Goal: Complete application form: Complete application form

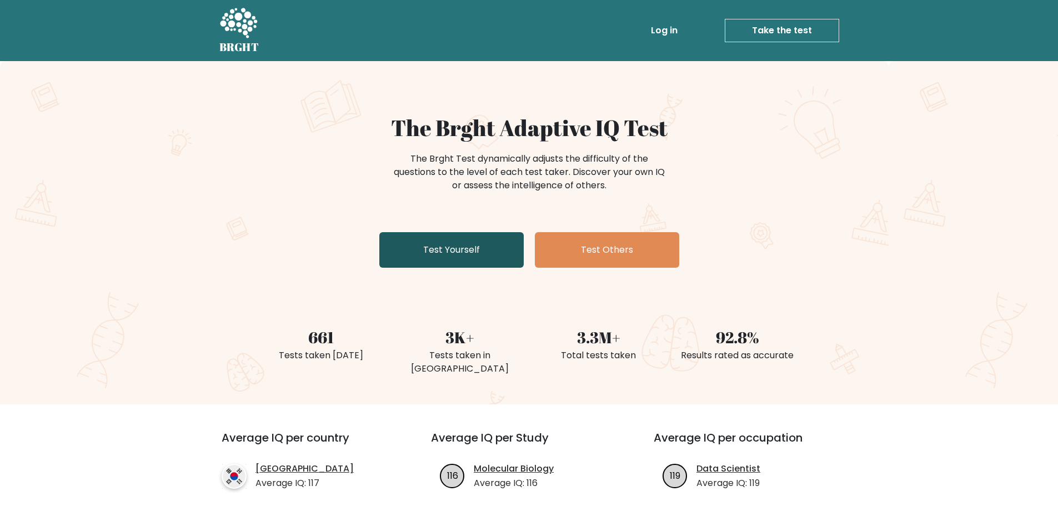
click at [434, 248] on link "Test Yourself" at bounding box center [451, 250] width 144 height 36
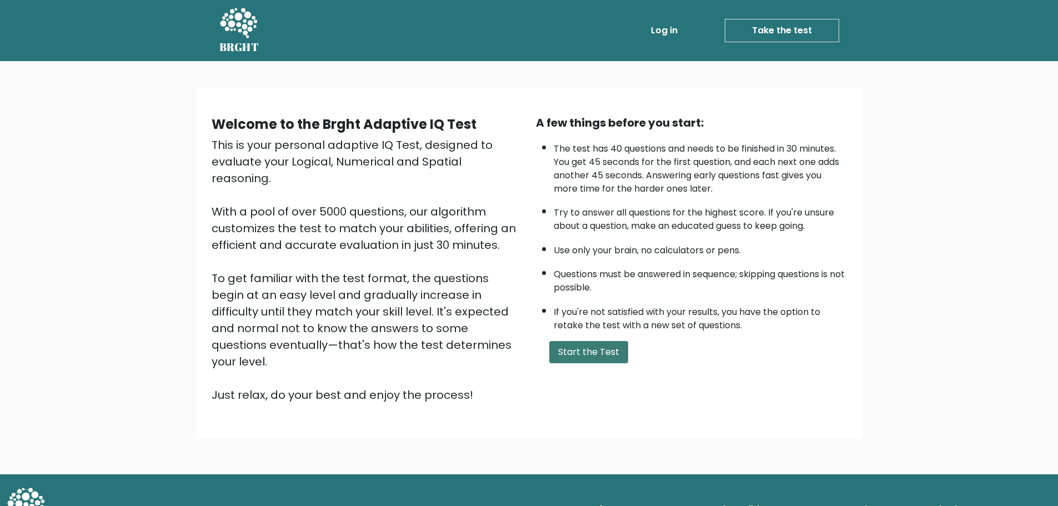
click at [591, 357] on button "Start the Test" at bounding box center [588, 352] width 79 height 22
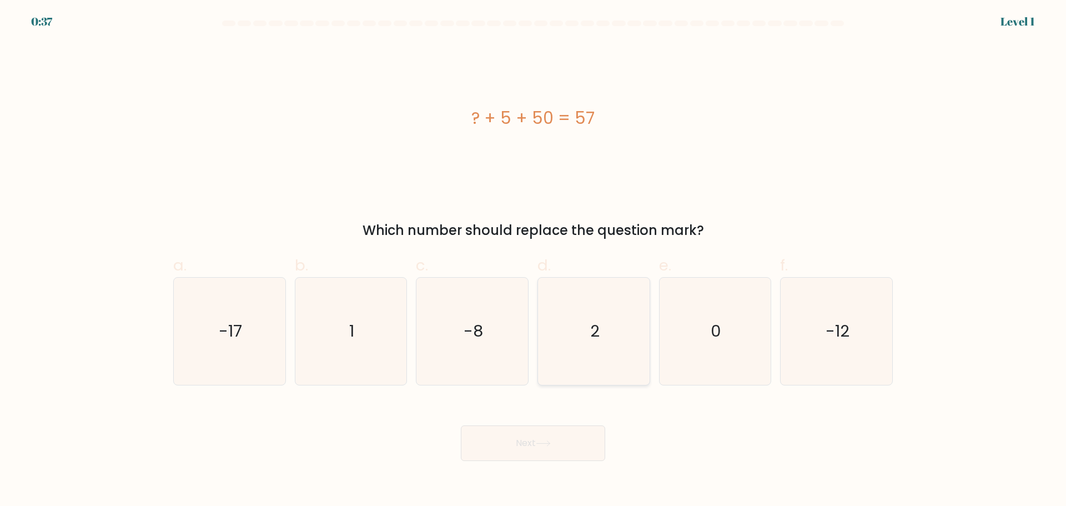
click at [576, 350] on icon "2" at bounding box center [593, 331] width 107 height 107
click at [534, 260] on input "d. 2" at bounding box center [533, 256] width 1 height 7
radio input "true"
click at [544, 448] on button "Next" at bounding box center [533, 443] width 144 height 36
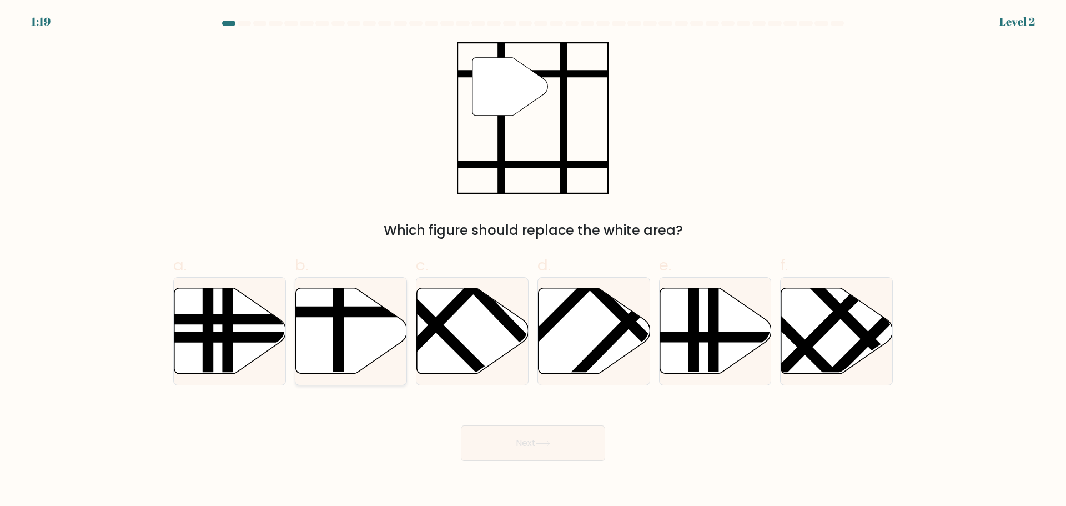
click at [338, 334] on line at bounding box center [338, 377] width 0 height 225
click at [533, 260] on input "b." at bounding box center [533, 256] width 1 height 7
radio input "true"
click at [530, 447] on button "Next" at bounding box center [533, 443] width 144 height 36
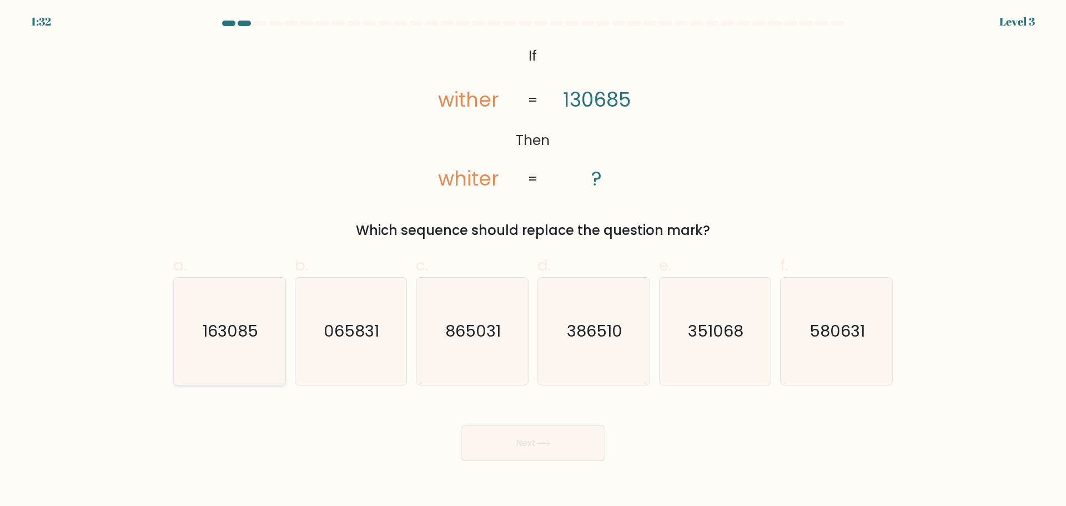
click at [210, 304] on icon "163085" at bounding box center [229, 331] width 107 height 107
click at [533, 260] on input "a. 163085" at bounding box center [533, 256] width 1 height 7
radio input "true"
click at [538, 453] on button "Next" at bounding box center [533, 443] width 144 height 36
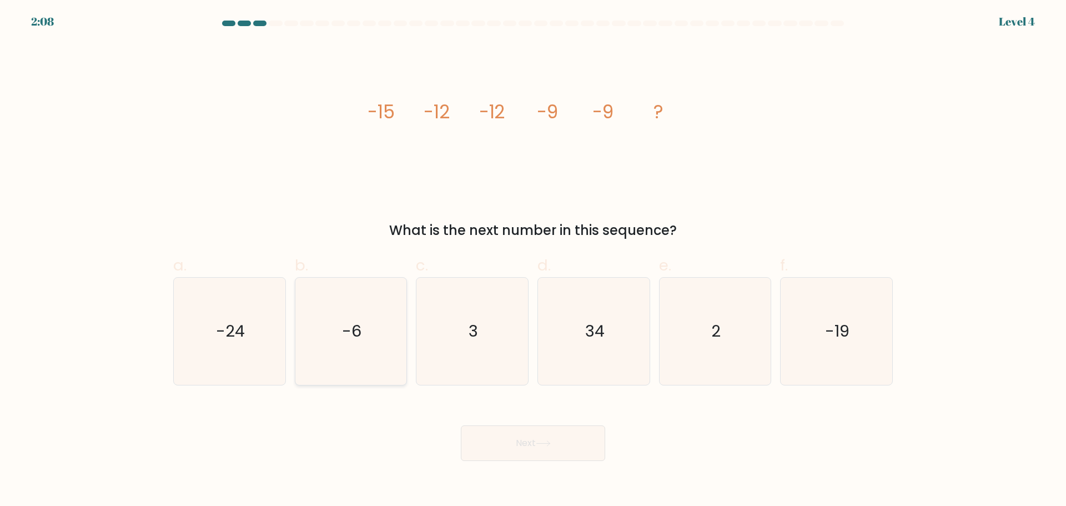
click at [363, 327] on icon "-6" at bounding box center [350, 331] width 107 height 107
click at [533, 260] on input "b. -6" at bounding box center [533, 256] width 1 height 7
radio input "true"
click at [495, 441] on button "Next" at bounding box center [533, 443] width 144 height 36
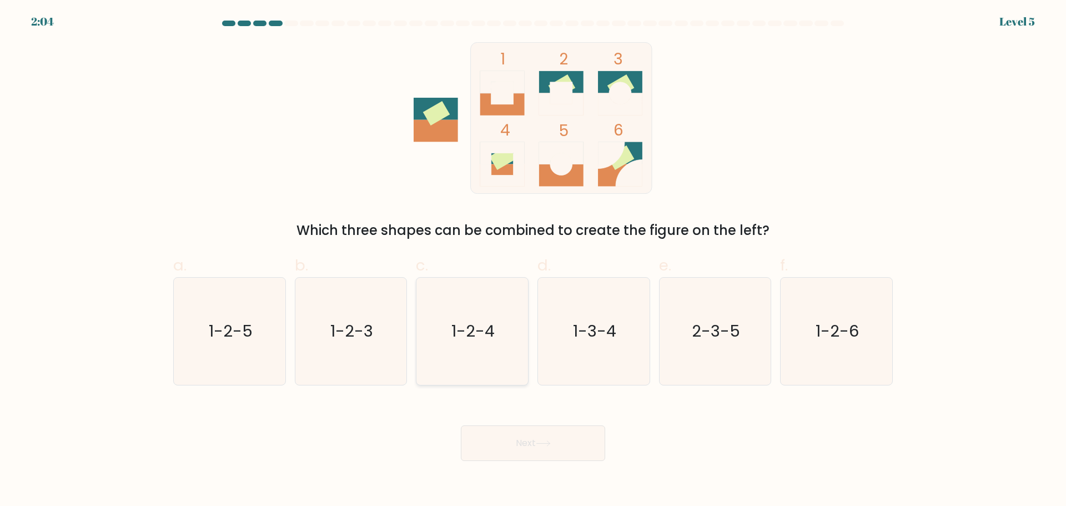
click at [491, 346] on icon "1-2-4" at bounding box center [472, 331] width 107 height 107
click at [533, 260] on input "c. 1-2-4" at bounding box center [533, 256] width 1 height 7
radio input "true"
click at [538, 440] on button "Next" at bounding box center [533, 443] width 144 height 36
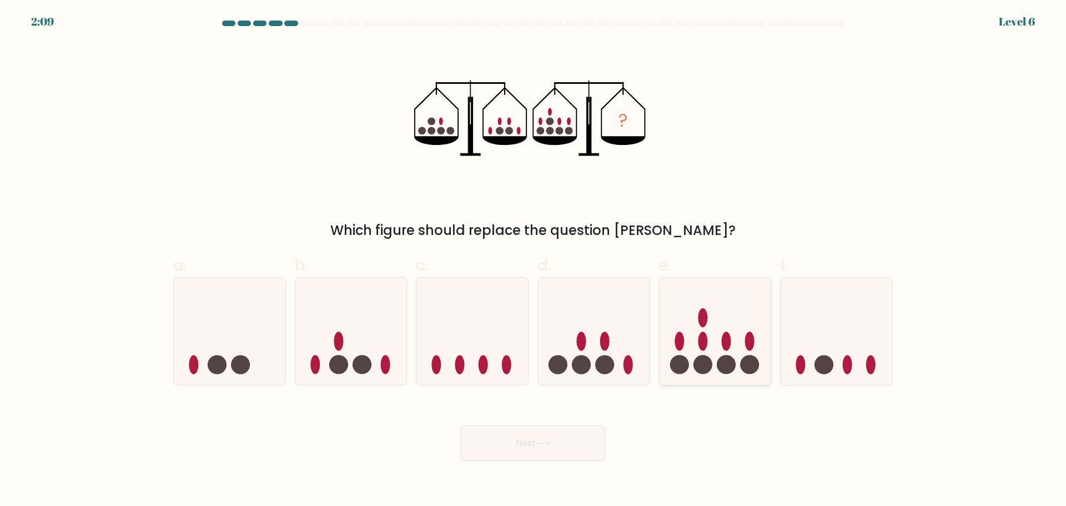
click at [708, 369] on circle at bounding box center [703, 364] width 19 height 19
click at [534, 260] on input "e." at bounding box center [533, 256] width 1 height 7
radio input "true"
click at [562, 438] on button "Next" at bounding box center [533, 443] width 144 height 36
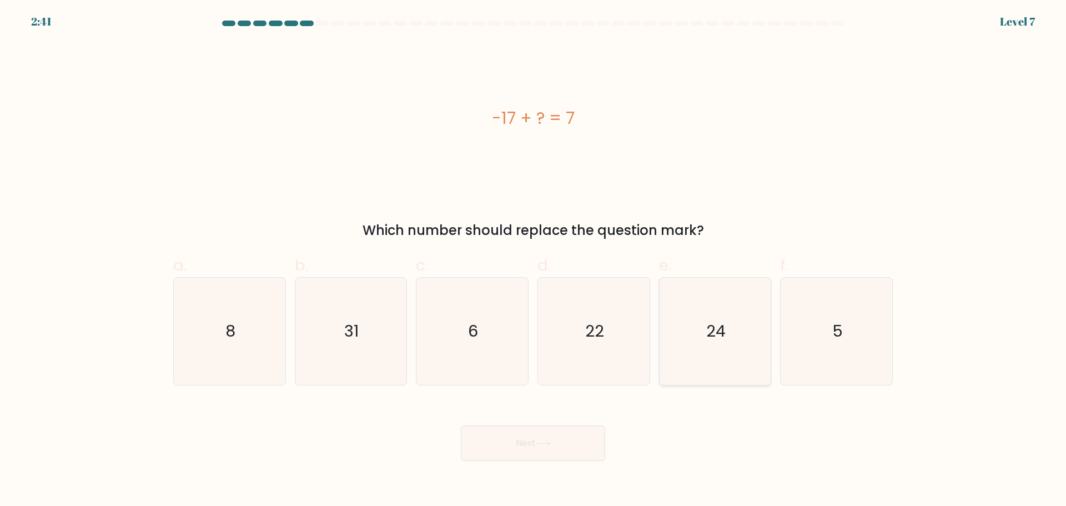
click at [692, 324] on icon "24" at bounding box center [714, 331] width 107 height 107
click at [534, 260] on input "e. 24" at bounding box center [533, 256] width 1 height 7
radio input "true"
click at [514, 437] on button "Next" at bounding box center [533, 443] width 144 height 36
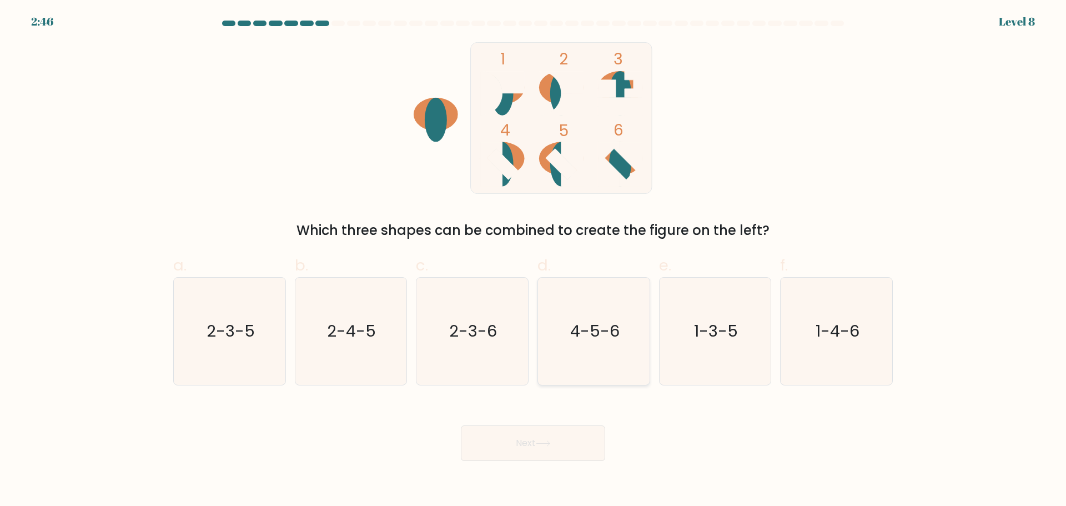
click at [607, 351] on icon "4-5-6" at bounding box center [593, 331] width 107 height 107
click at [534, 260] on input "d. 4-5-6" at bounding box center [533, 256] width 1 height 7
radio input "true"
click at [528, 447] on button "Next" at bounding box center [533, 443] width 144 height 36
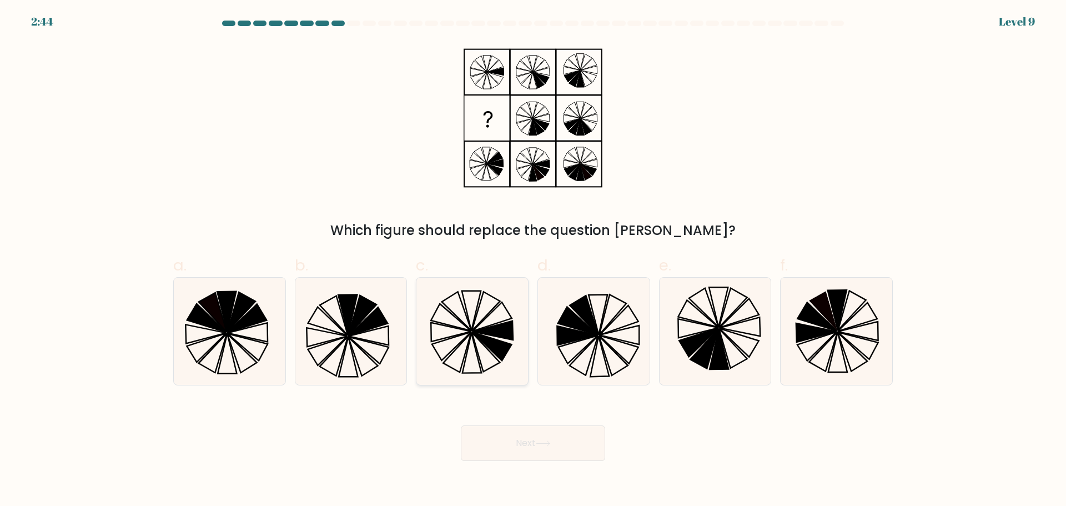
click at [486, 333] on icon at bounding box center [493, 330] width 41 height 19
click at [533, 260] on input "c." at bounding box center [533, 256] width 1 height 7
radio input "true"
click at [536, 434] on button "Next" at bounding box center [533, 443] width 144 height 36
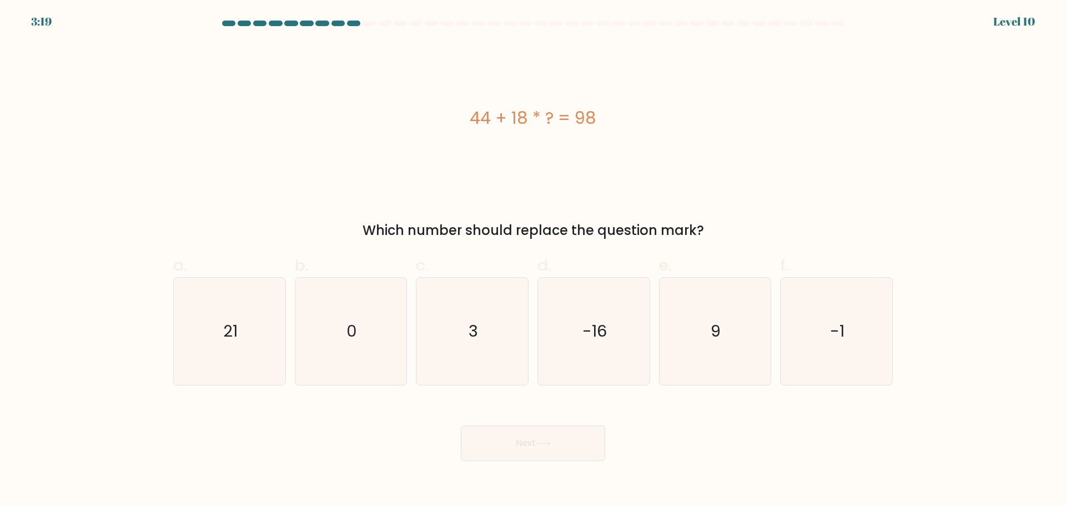
drag, startPoint x: 541, startPoint y: 111, endPoint x: 525, endPoint y: 111, distance: 16.7
click at [525, 111] on div "44 + 18 * ? = 98" at bounding box center [533, 118] width 720 height 25
click at [554, 106] on div "44 + 18 * ? = 98" at bounding box center [533, 118] width 720 height 25
click at [455, 283] on icon "3" at bounding box center [472, 331] width 107 height 107
click at [533, 260] on input "c. 3" at bounding box center [533, 256] width 1 height 7
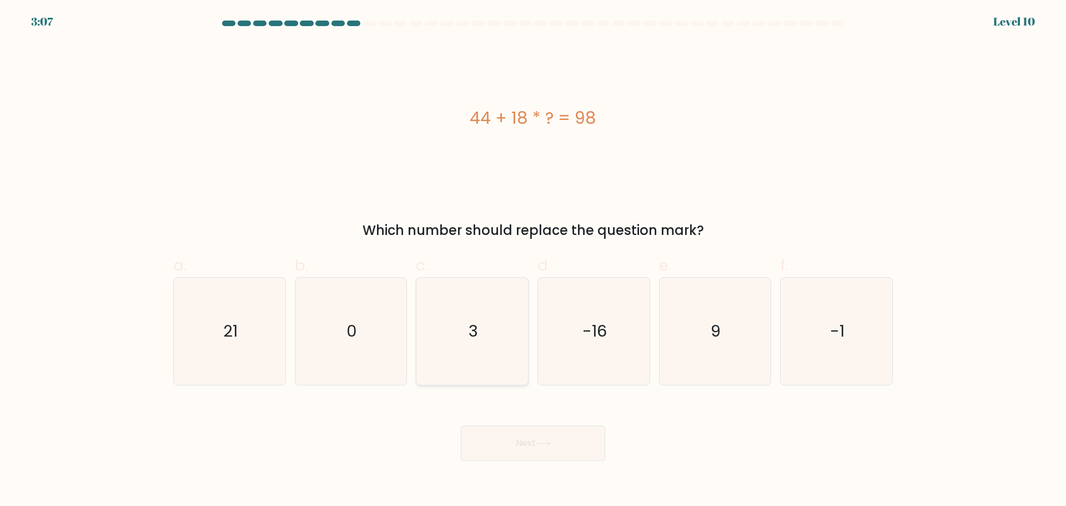
radio input "true"
click at [505, 435] on button "Next" at bounding box center [533, 443] width 144 height 36
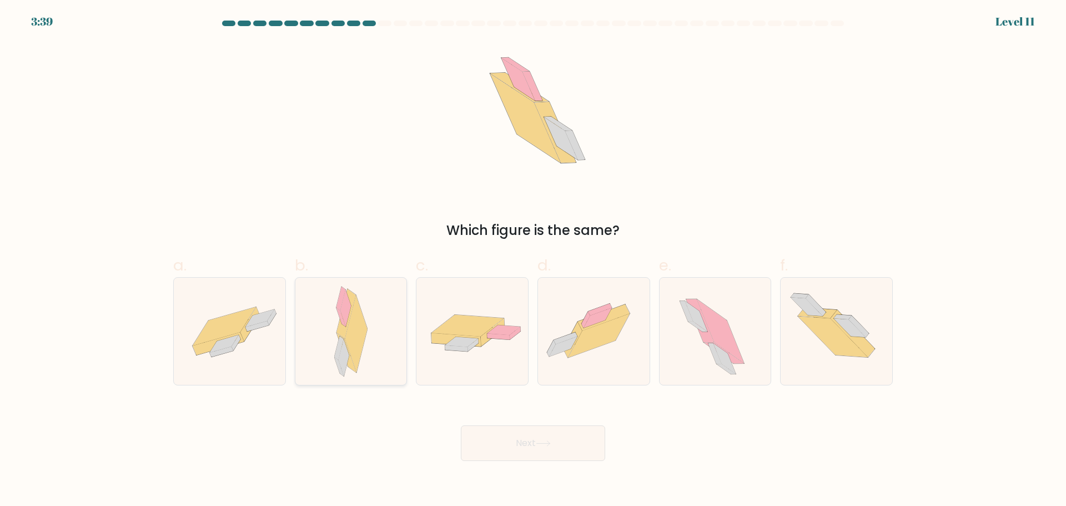
click at [334, 326] on icon at bounding box center [351, 331] width 34 height 107
click at [533, 260] on input "b." at bounding box center [533, 256] width 1 height 7
radio input "true"
click at [598, 364] on icon at bounding box center [594, 330] width 112 height 83
click at [534, 260] on input "d." at bounding box center [533, 256] width 1 height 7
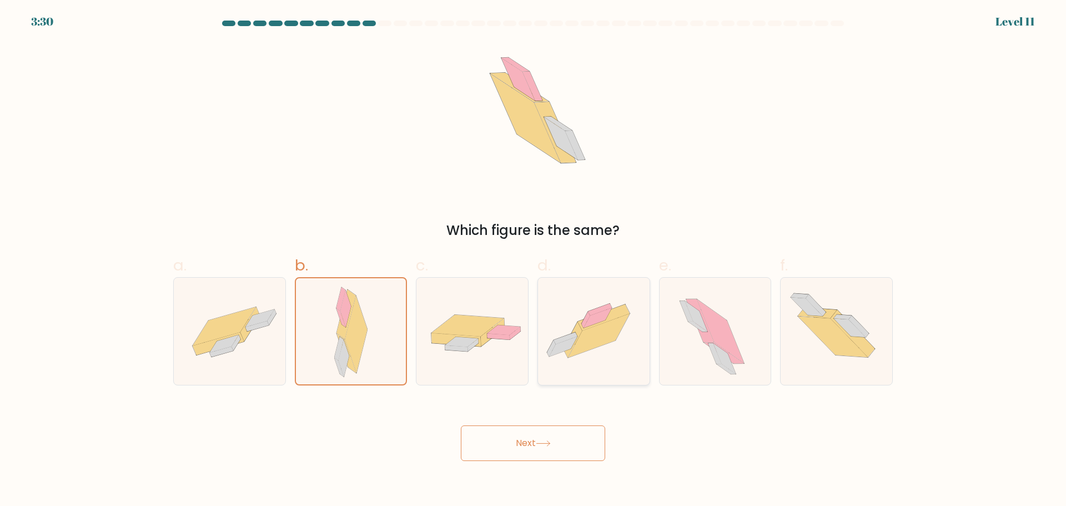
radio input "true"
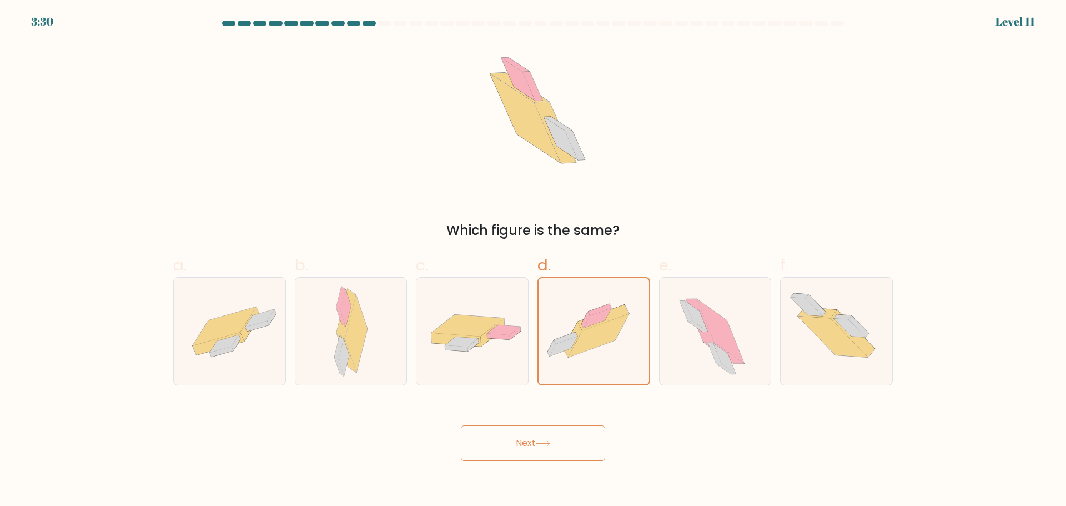
click at [549, 448] on button "Next" at bounding box center [533, 443] width 144 height 36
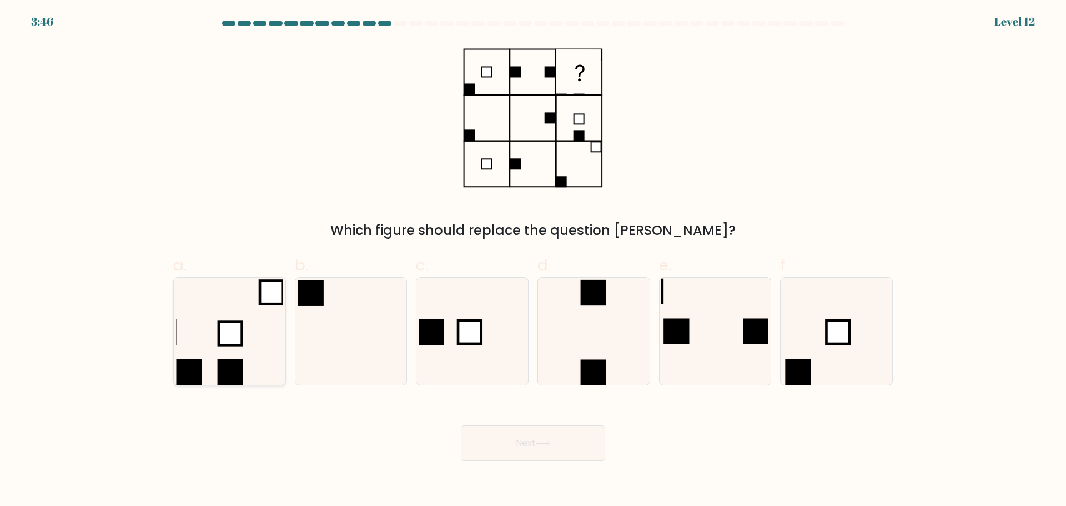
click at [260, 339] on icon at bounding box center [229, 331] width 107 height 107
click at [533, 260] on input "a." at bounding box center [533, 256] width 1 height 7
radio input "true"
drag, startPoint x: 509, startPoint y: 455, endPoint x: 515, endPoint y: 456, distance: 6.1
click at [515, 456] on button "Next" at bounding box center [533, 443] width 144 height 36
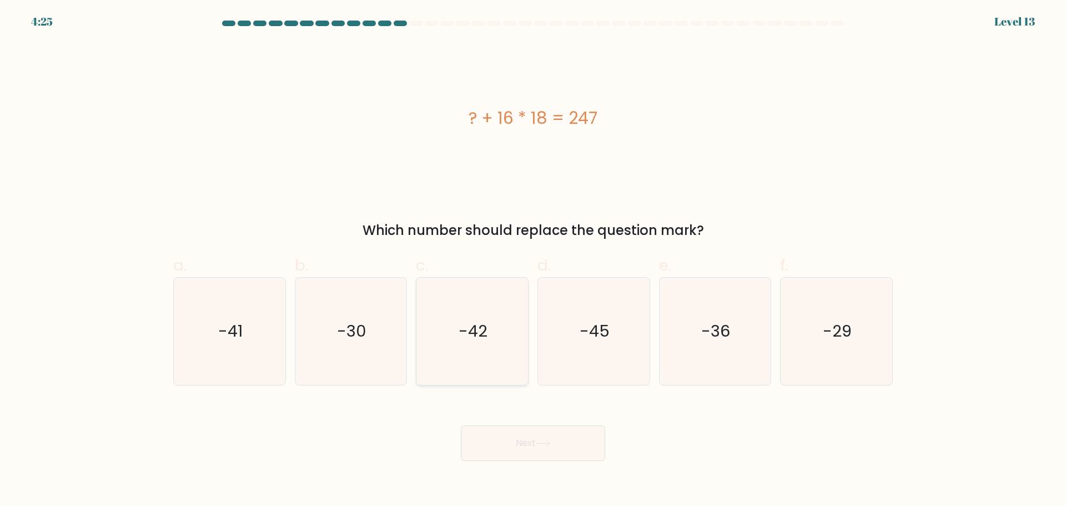
click at [429, 319] on icon "-42" at bounding box center [472, 331] width 107 height 107
click at [533, 260] on input "c. -42" at bounding box center [533, 256] width 1 height 7
radio input "true"
click at [569, 450] on button "Next" at bounding box center [533, 443] width 144 height 36
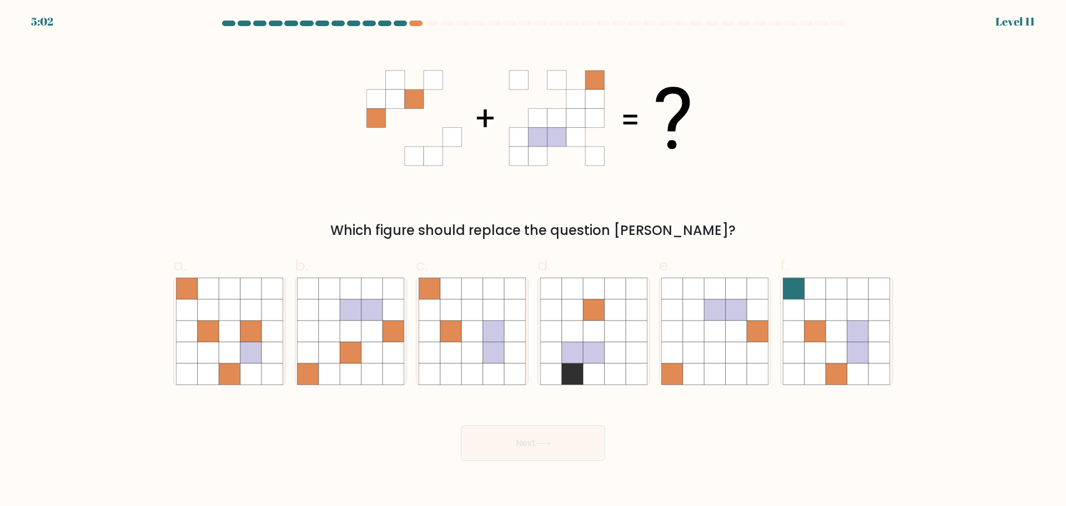
click at [402, 24] on div at bounding box center [400, 24] width 13 height 6
